Goal: Task Accomplishment & Management: Manage account settings

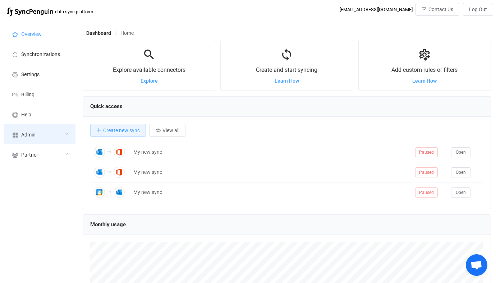
scroll to position [140, 409]
click at [63, 133] on div "Admin" at bounding box center [40, 134] width 72 height 20
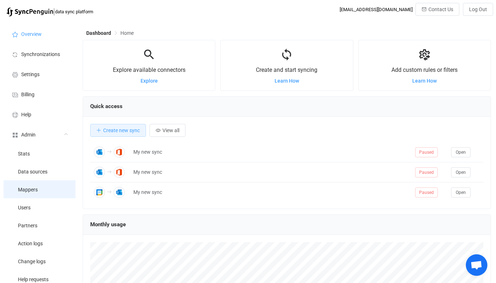
click at [45, 195] on li "Mappers" at bounding box center [40, 190] width 72 height 18
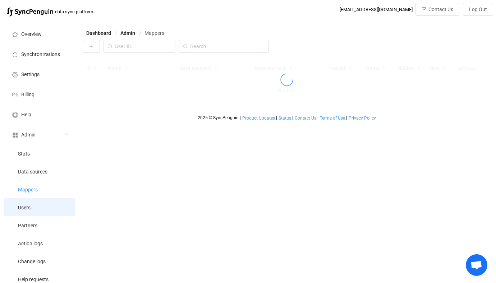
click at [43, 206] on li "Users" at bounding box center [40, 208] width 72 height 18
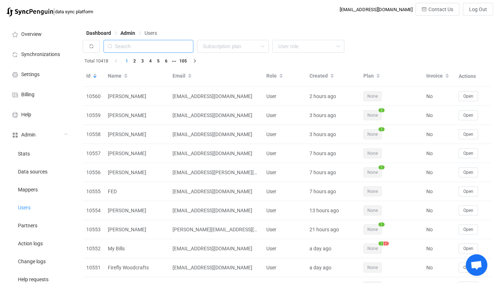
click at [164, 48] on input "text" at bounding box center [149, 46] width 90 height 13
paste input "[EMAIL_ADDRESS][DOMAIN_NAME]"
type input "[EMAIL_ADDRESS][DOMAIN_NAME]"
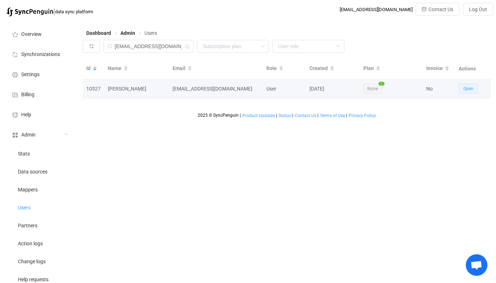
click at [471, 93] on button "Open" at bounding box center [468, 89] width 19 height 10
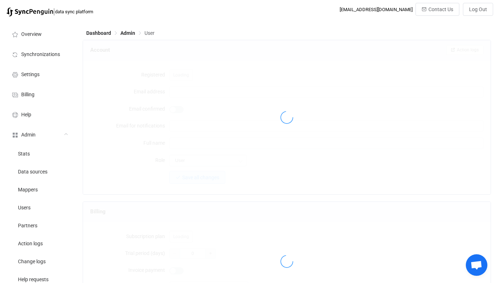
type input "[EMAIL_ADDRESS][DOMAIN_NAME]"
type input "[PERSON_NAME]"
type input "14"
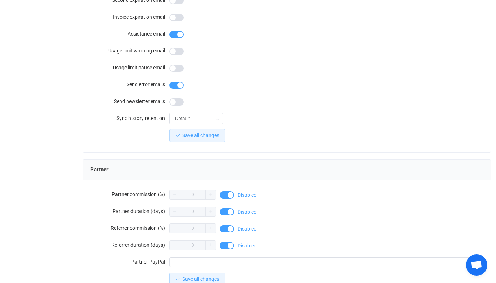
scroll to position [626, 0]
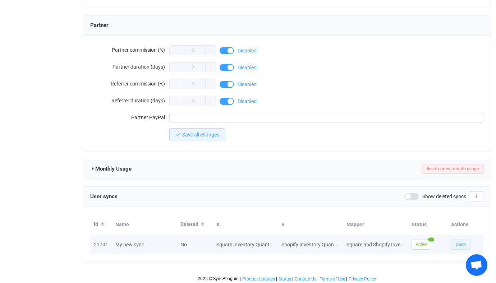
click at [462, 242] on span "Open" at bounding box center [461, 244] width 10 height 5
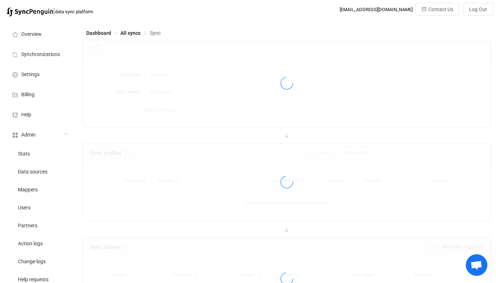
type input "Square → Shopify"
type input "10 minutes"
